Goal: Task Accomplishment & Management: Manage account settings

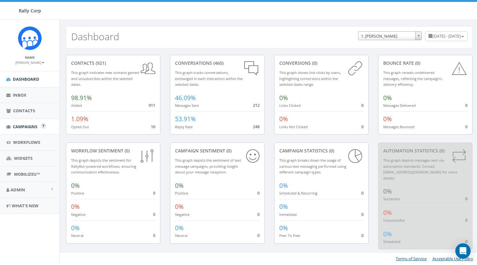
click at [19, 126] on span "Campaigns" at bounding box center [25, 127] width 25 height 6
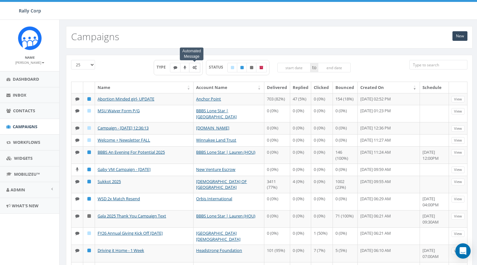
click at [195, 68] on icon at bounding box center [195, 68] width 4 height 4
checkbox input "true"
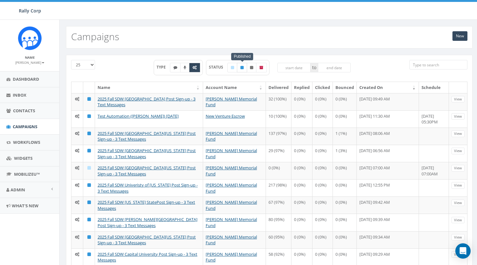
click at [244, 69] on icon at bounding box center [242, 68] width 3 height 4
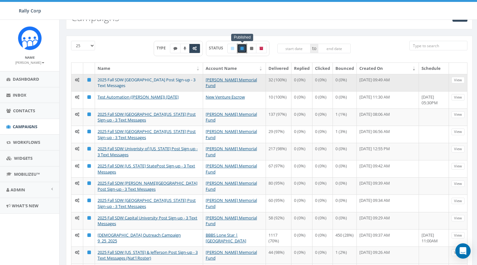
scroll to position [24, 0]
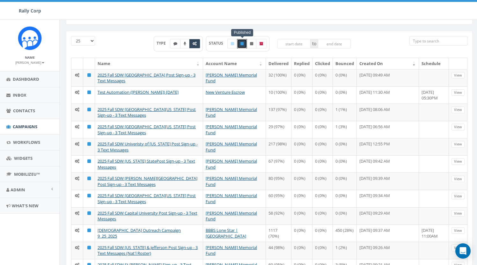
click at [241, 44] on icon at bounding box center [242, 44] width 3 height 4
checkbox input "false"
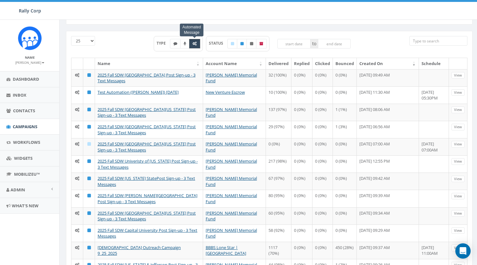
click at [195, 44] on icon at bounding box center [195, 44] width 4 height 4
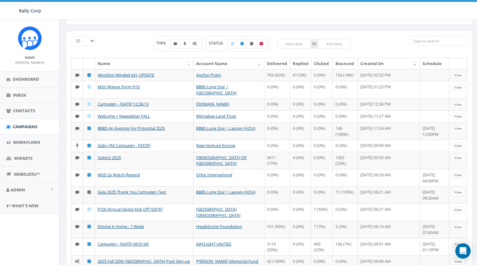
click at [149, 51] on div "TYPE Automated Message STATUS to" at bounding box center [252, 45] width 207 height 19
click at [195, 44] on icon at bounding box center [195, 44] width 4 height 4
checkbox input "true"
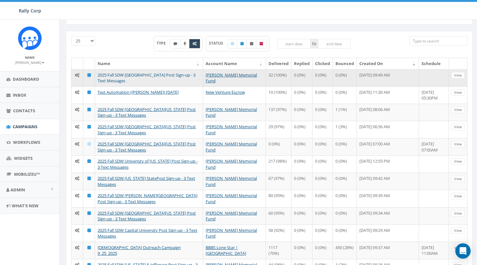
click at [134, 76] on link "2025 Fall SDW Rochester Institute of Technology Post Sign-up - 3 Text Messages" at bounding box center [147, 78] width 98 height 12
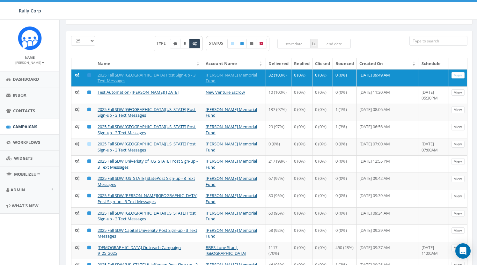
click at [188, 56] on div "TYPE STATUS to" at bounding box center [252, 47] width 197 height 22
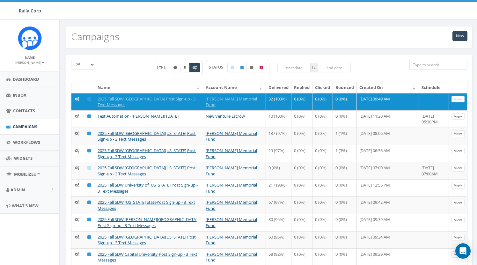
scroll to position [0, 0]
click at [24, 95] on span "Inbox" at bounding box center [20, 95] width 14 height 6
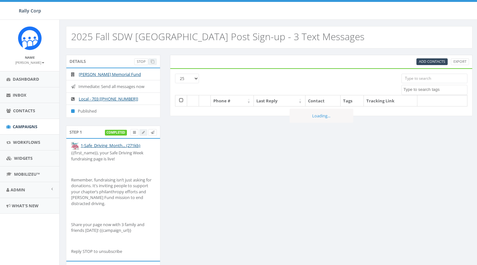
select select
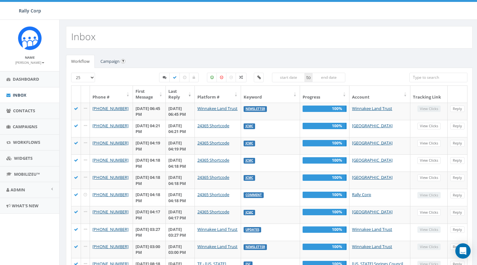
click at [116, 64] on link "Campaign" at bounding box center [109, 61] width 29 height 13
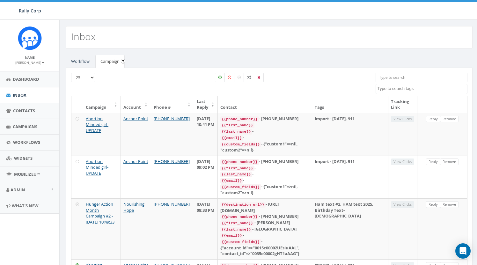
scroll to position [0, 0]
click at [27, 109] on span "Contacts" at bounding box center [24, 111] width 22 height 6
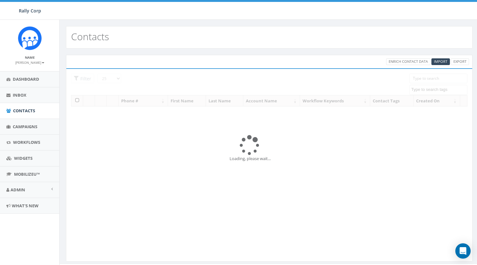
select select
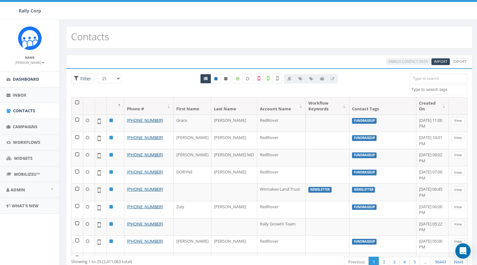
click at [26, 80] on span "Dashboard" at bounding box center [26, 79] width 26 height 6
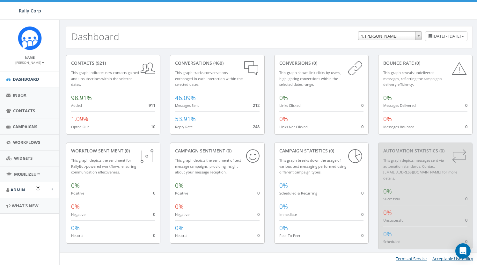
click at [24, 187] on span "Admin" at bounding box center [18, 190] width 15 height 6
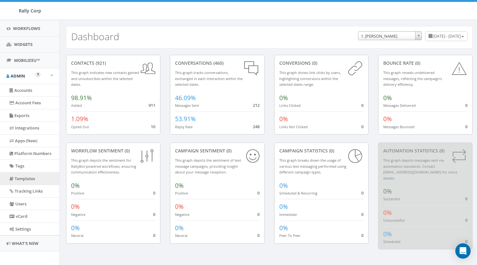
scroll to position [114, 0]
click at [32, 151] on link "Platform Numbers" at bounding box center [29, 154] width 59 height 12
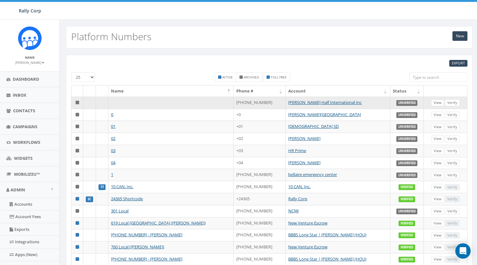
click at [438, 103] on link "View" at bounding box center [437, 103] width 13 height 7
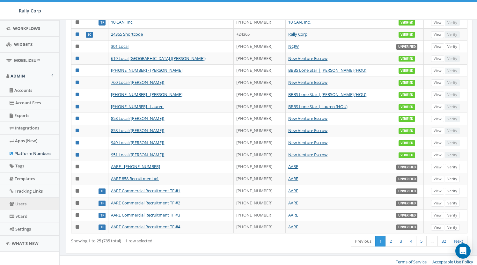
scroll to position [114, 0]
click at [27, 213] on link "vCard" at bounding box center [29, 217] width 59 height 12
click at [23, 213] on link "vCard" at bounding box center [29, 217] width 59 height 12
click at [25, 226] on link "Settings" at bounding box center [29, 229] width 59 height 12
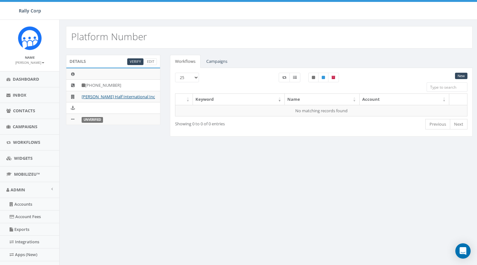
click at [218, 65] on link "Campaigns" at bounding box center [216, 61] width 31 height 13
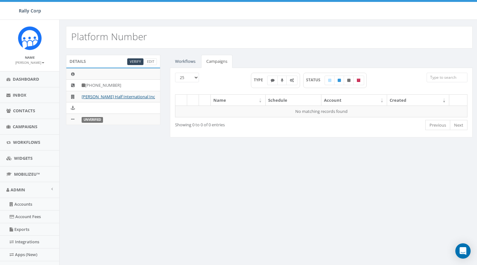
click at [188, 64] on link "Workflows" at bounding box center [185, 61] width 31 height 13
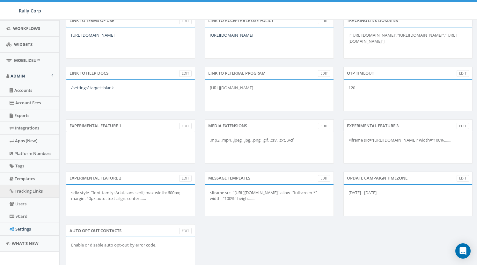
scroll to position [114, 0]
click at [37, 176] on link "Templates" at bounding box center [29, 179] width 59 height 12
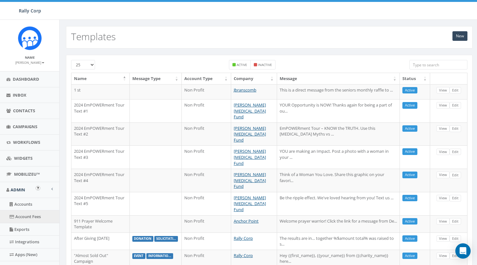
click at [26, 215] on link "Account Fees" at bounding box center [29, 217] width 59 height 12
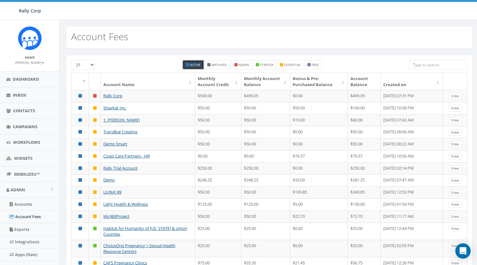
click at [36, 61] on small "[PERSON_NAME]" at bounding box center [29, 62] width 29 height 4
click at [63, 61] on div "25 50 100 Active Archived admin starter essential free Account Name Monthly Acc…" at bounding box center [269, 245] width 416 height 380
click at [26, 126] on span "Campaigns" at bounding box center [25, 127] width 25 height 6
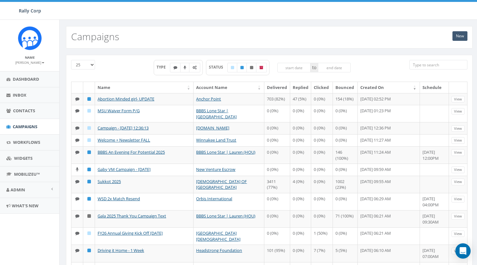
click at [462, 35] on link "New" at bounding box center [460, 36] width 15 height 10
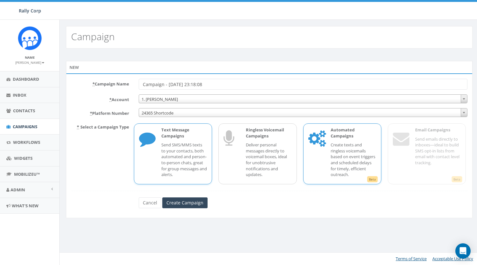
drag, startPoint x: 340, startPoint y: 142, endPoint x: 337, endPoint y: 152, distance: 10.4
click at [340, 142] on p "Create texts and ringless voicemails based on event triggers and scheduled dela…" at bounding box center [354, 159] width 46 height 35
click at [34, 62] on small "[PERSON_NAME]" at bounding box center [29, 62] width 29 height 4
click at [63, 64] on div "New * Campaign Name Campaign - 10/06/2025, 23:18:08 * Account 1. James Martin A…" at bounding box center [269, 143] width 416 height 165
click at [18, 187] on span "Admin" at bounding box center [18, 190] width 15 height 6
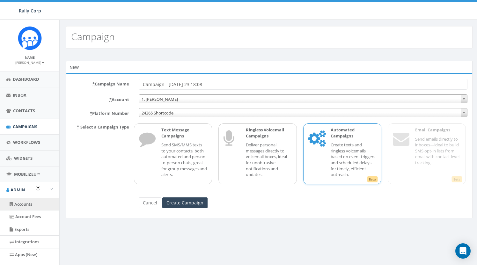
click at [26, 203] on link "Accounts" at bounding box center [29, 204] width 59 height 12
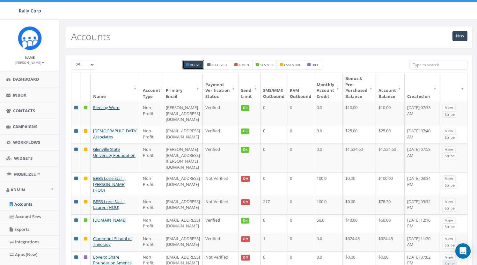
click at [426, 65] on input "search" at bounding box center [439, 65] width 58 height 10
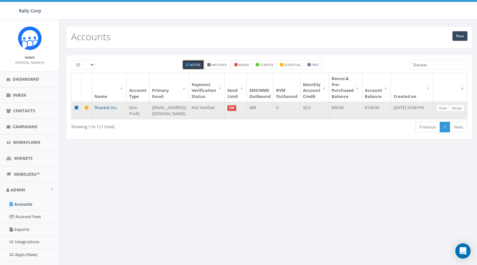
type input "Shavkat"
click at [108, 108] on link "Shavkat Inc." at bounding box center [105, 108] width 23 height 6
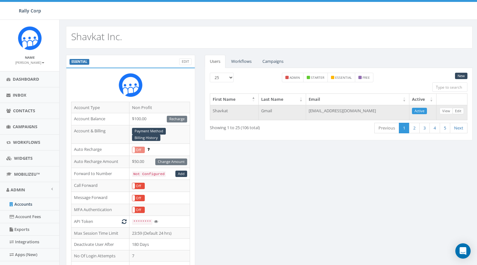
click at [459, 110] on link "Edit" at bounding box center [458, 111] width 11 height 7
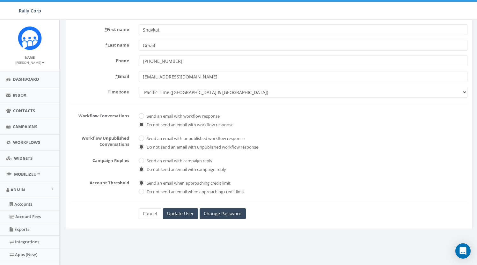
scroll to position [83, 0]
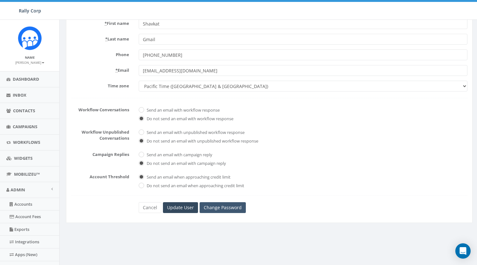
click at [233, 208] on link "Change Password" at bounding box center [223, 207] width 46 height 11
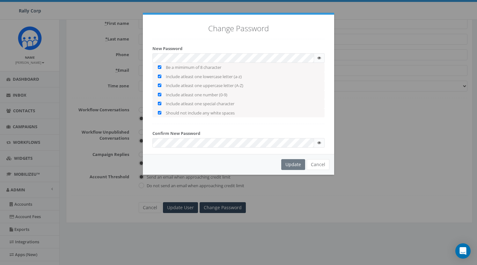
checkbox input "true"
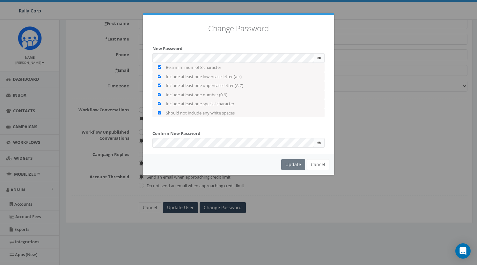
checkbox input "true"
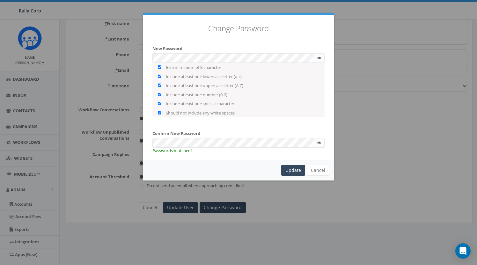
click at [137, 56] on div "Change Password New Password Be a mimimum of 8 character Include atleast one lo…" at bounding box center [238, 132] width 477 height 265
click at [296, 167] on div "Update" at bounding box center [293, 170] width 24 height 11
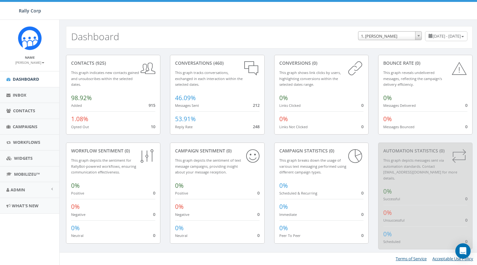
click at [35, 61] on small "[PERSON_NAME]" at bounding box center [29, 62] width 29 height 4
click at [33, 80] on link "Sign Out" at bounding box center [32, 80] width 50 height 8
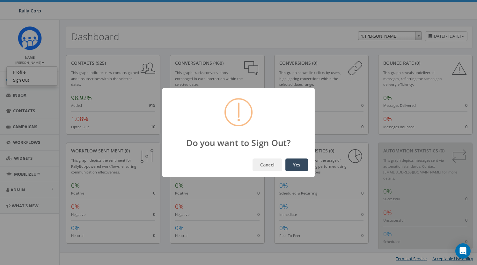
click at [298, 165] on button "Yes" at bounding box center [297, 165] width 23 height 13
